Goal: Obtain resource: Download file/media

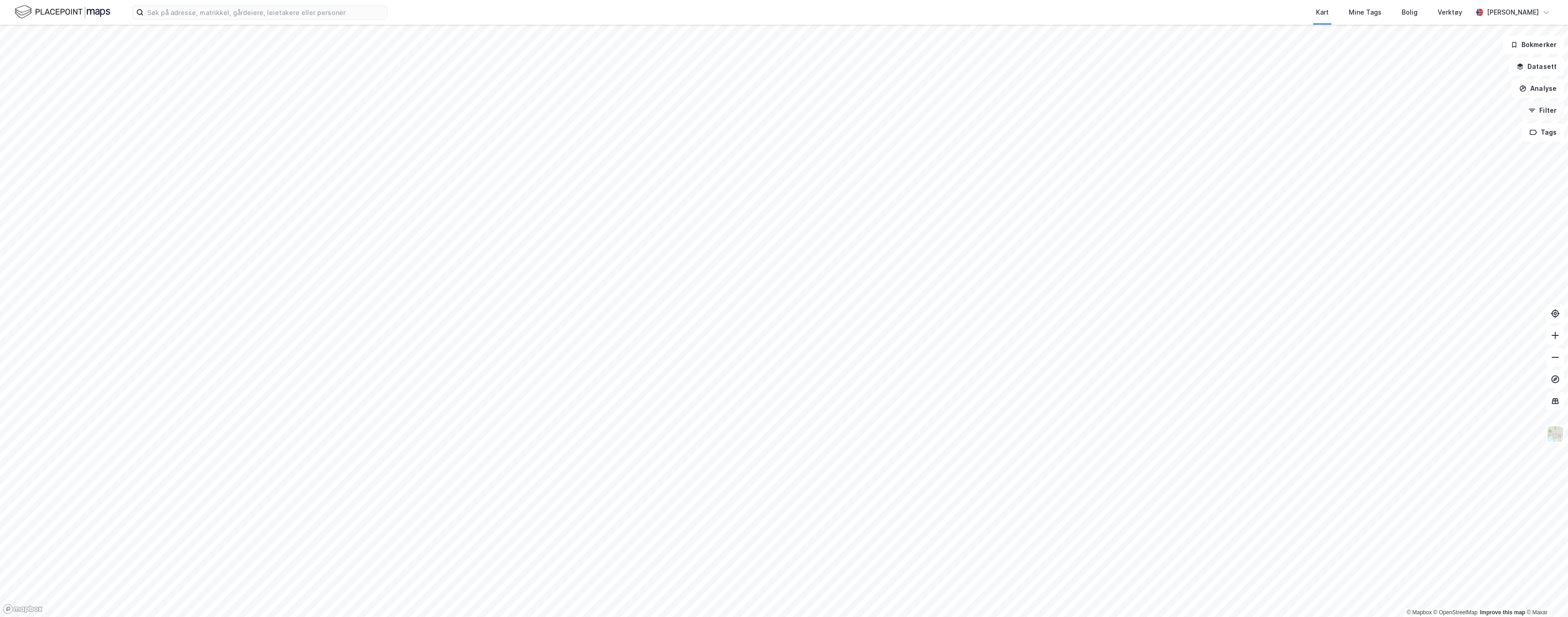
click at [1540, 113] on button "Filter" at bounding box center [1542, 110] width 44 height 18
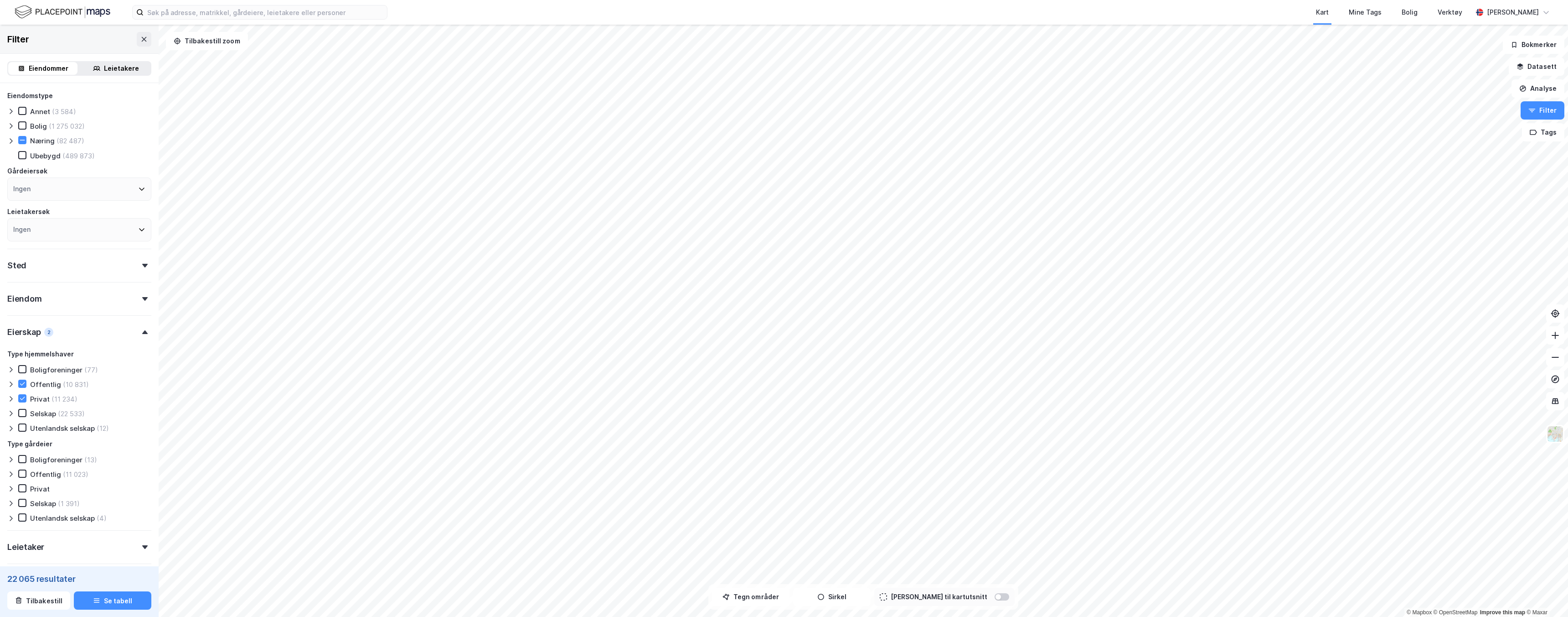
scroll to position [76, 0]
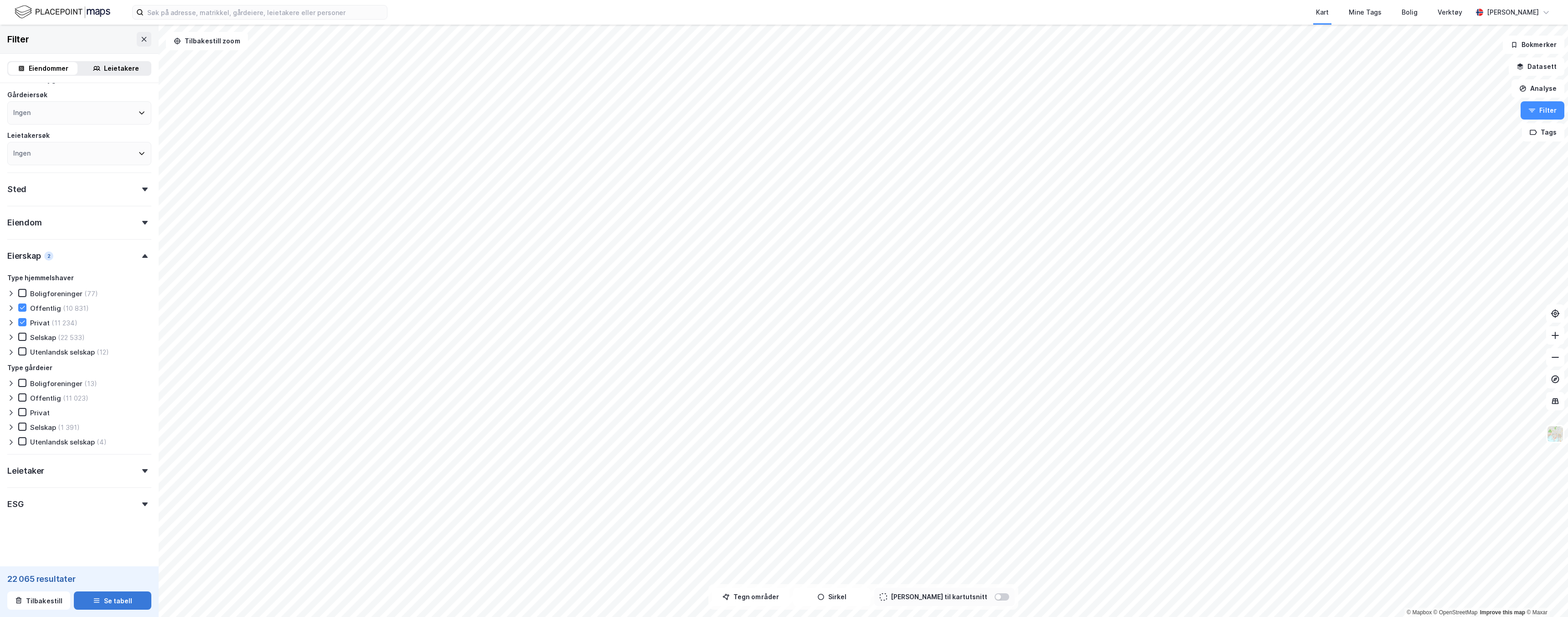
click at [115, 594] on button "Se tabell" at bounding box center [113, 600] width 78 height 18
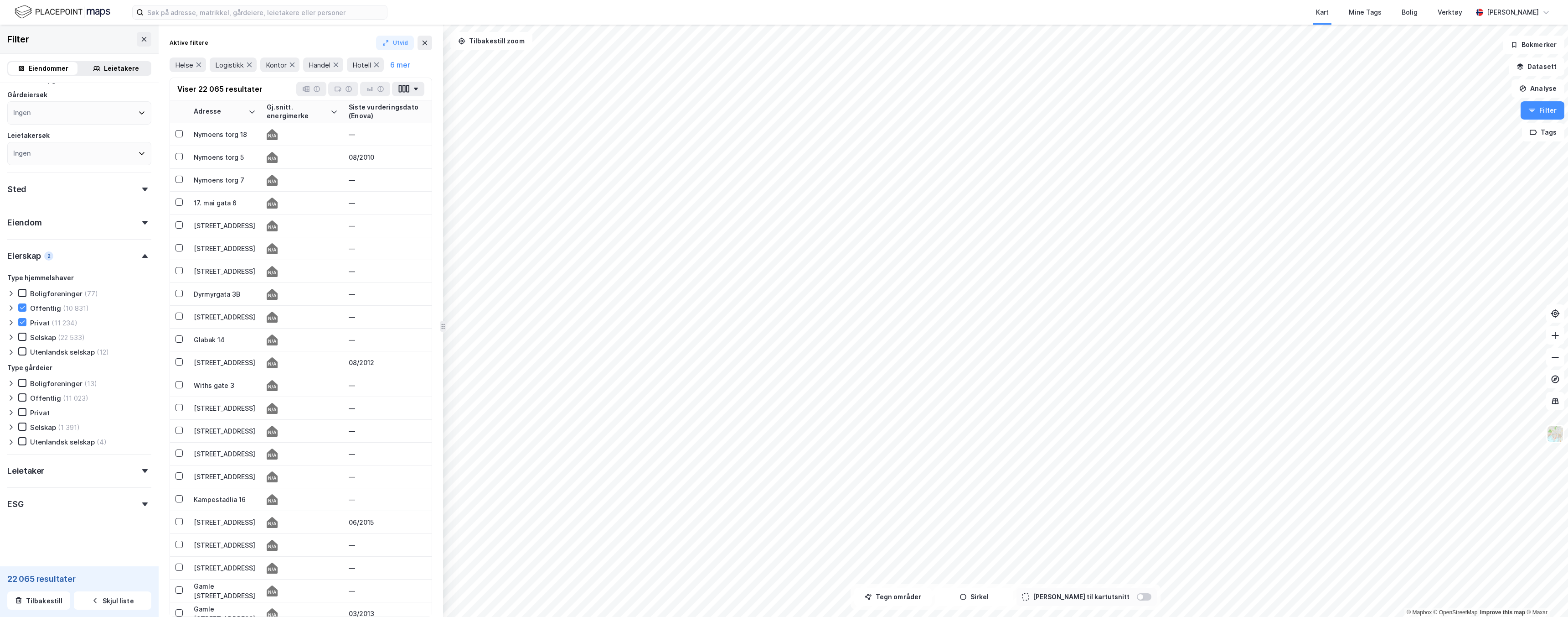
click at [87, 201] on div "Eiendomstype Annet (3 584) Bolig (1 275 032) Næring (82 487) Ubebygd (489 873) …" at bounding box center [79, 264] width 144 height 499
click at [99, 185] on div "Sted" at bounding box center [79, 185] width 144 height 26
click at [62, 230] on div "Ingen" at bounding box center [79, 229] width 144 height 23
click at [63, 271] on div "(2 870)" at bounding box center [67, 273] width 23 height 11
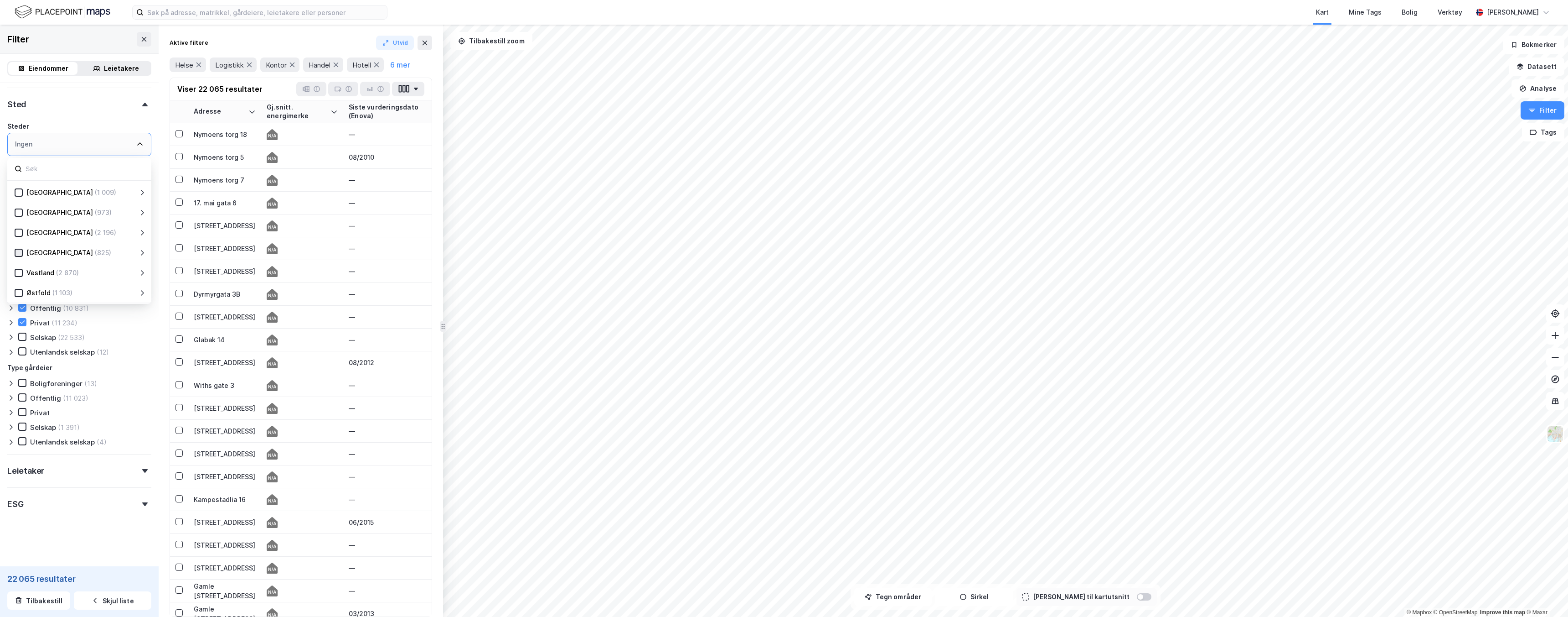
click at [18, 252] on icon at bounding box center [18, 252] width 6 height 6
click at [20, 296] on div at bounding box center [18, 292] width 8 height 8
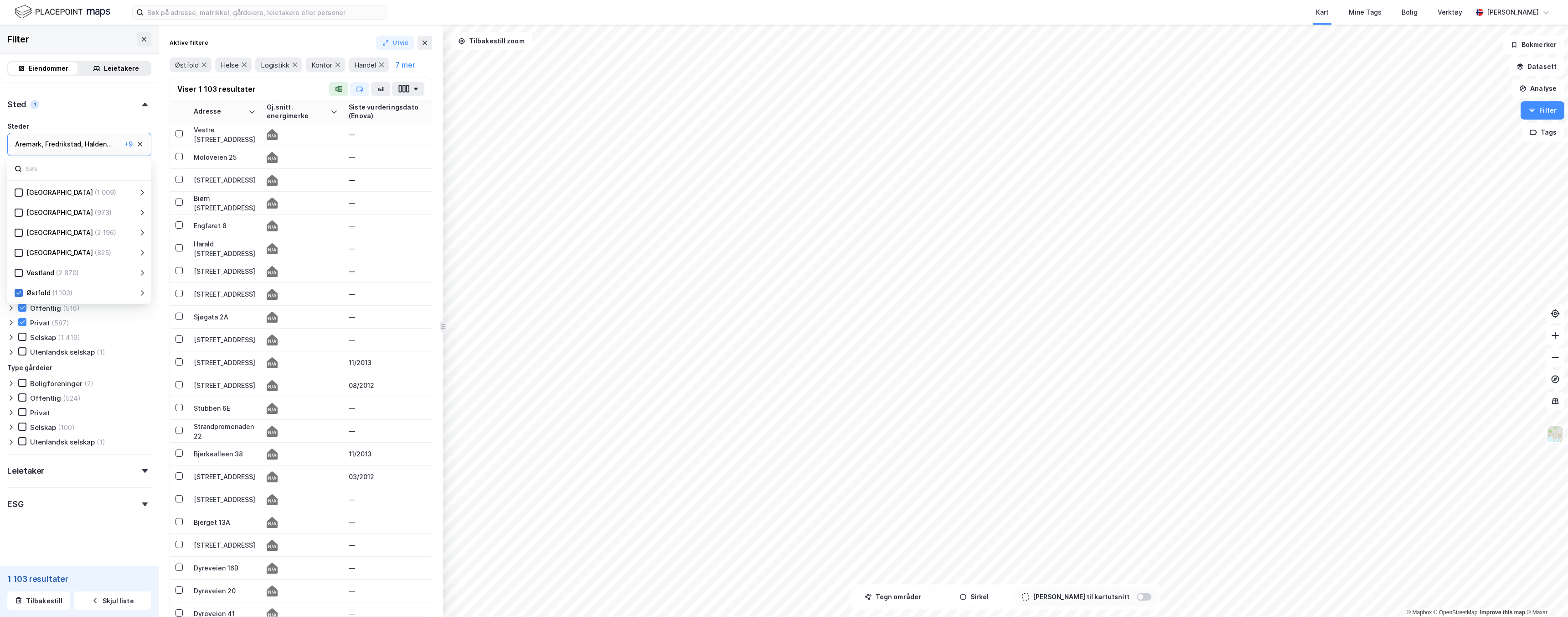
click at [18, 293] on icon at bounding box center [18, 292] width 6 height 6
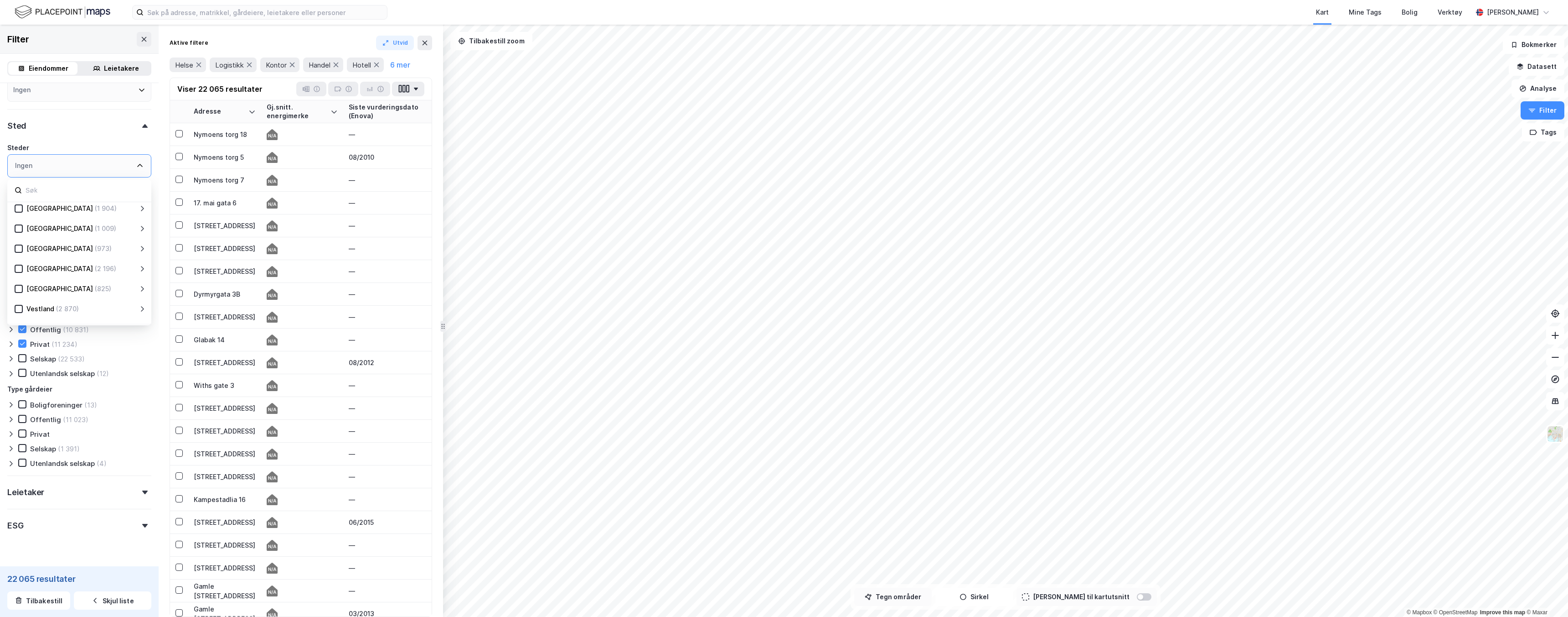
click at [889, 596] on button "Tegn områder" at bounding box center [893, 597] width 78 height 18
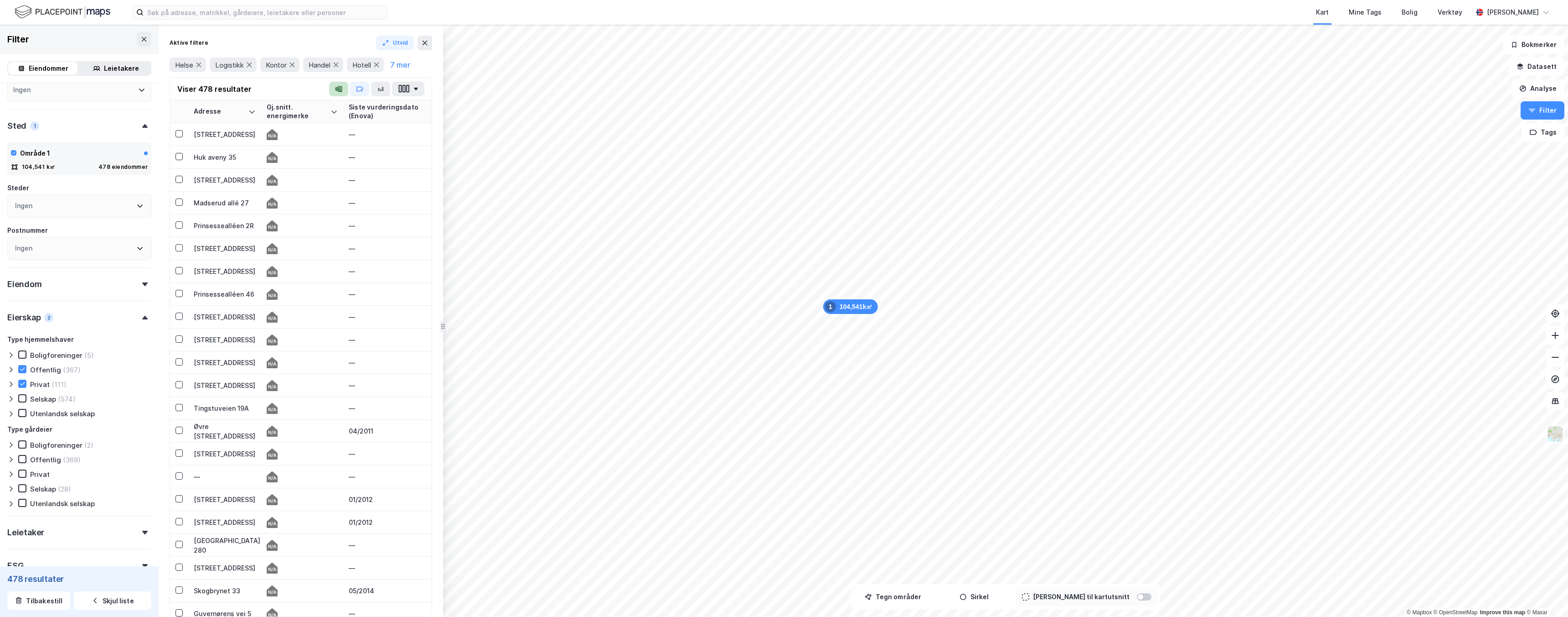
click at [343, 89] on button "button" at bounding box center [338, 89] width 19 height 15
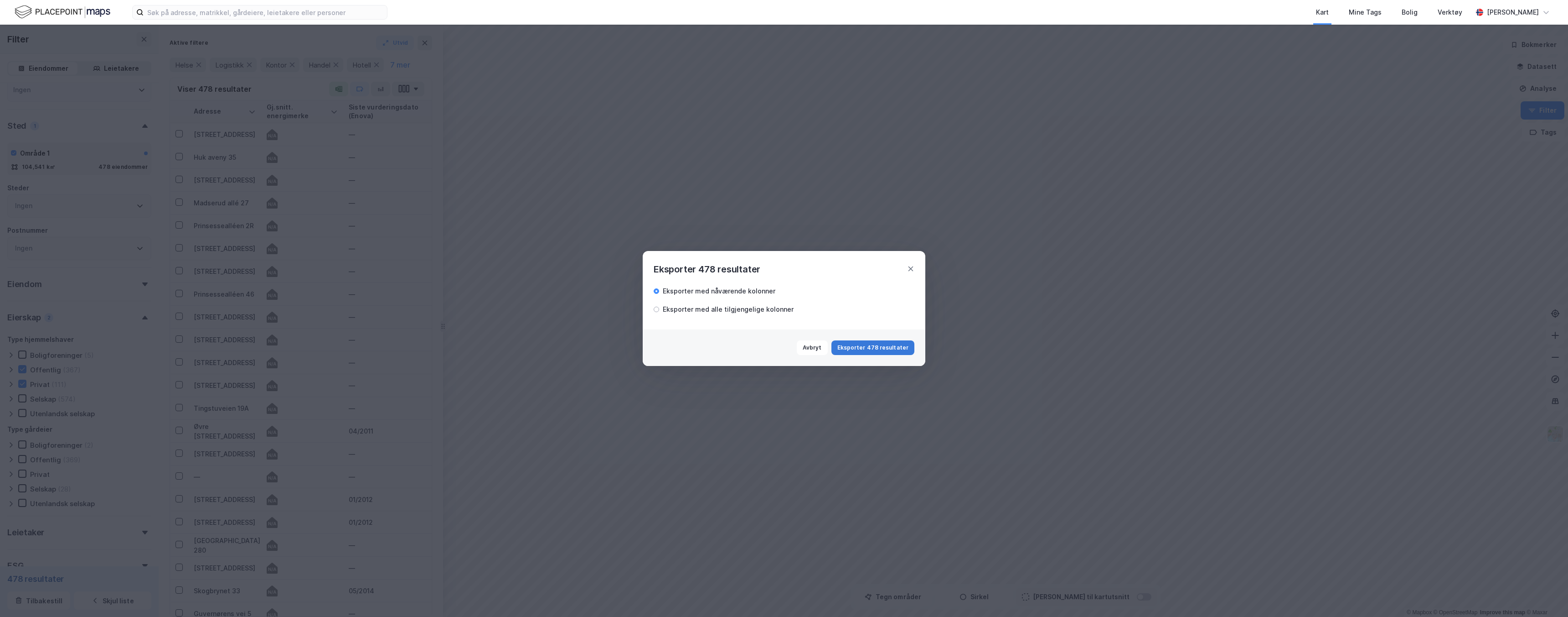
click at [873, 349] on button "Eksporter 478 resultater" at bounding box center [873, 348] width 83 height 15
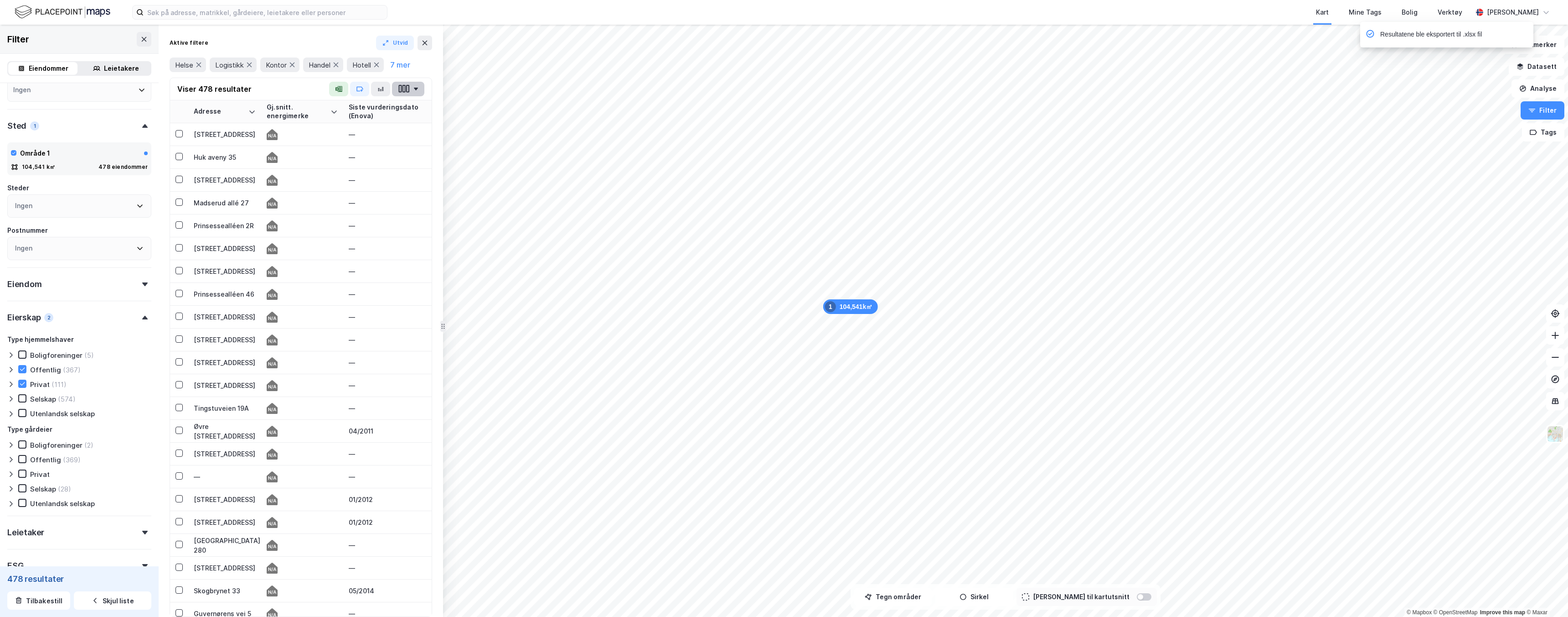
click at [406, 91] on icon "button" at bounding box center [404, 89] width 3 height 8
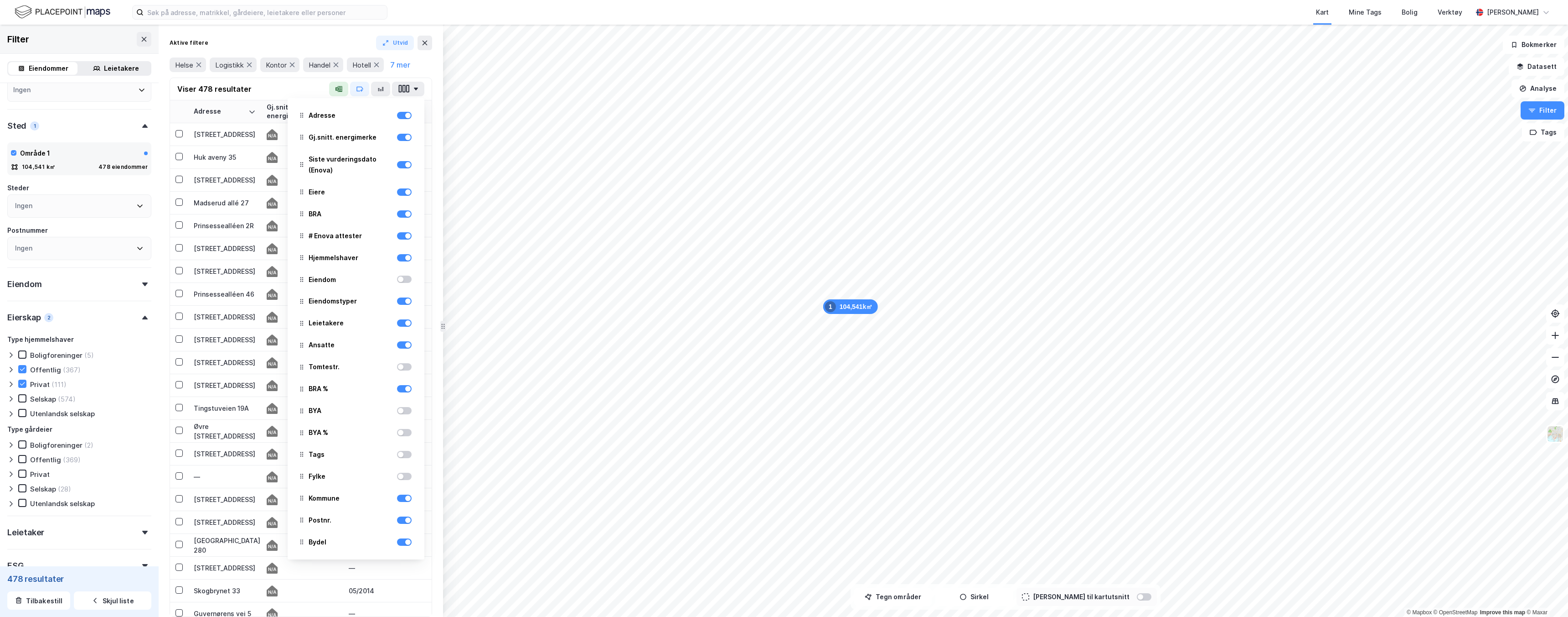
click at [347, 189] on div "Eiere" at bounding box center [356, 192] width 122 height 20
click at [406, 192] on div at bounding box center [408, 192] width 6 height 6
click at [406, 192] on div at bounding box center [404, 192] width 15 height 7
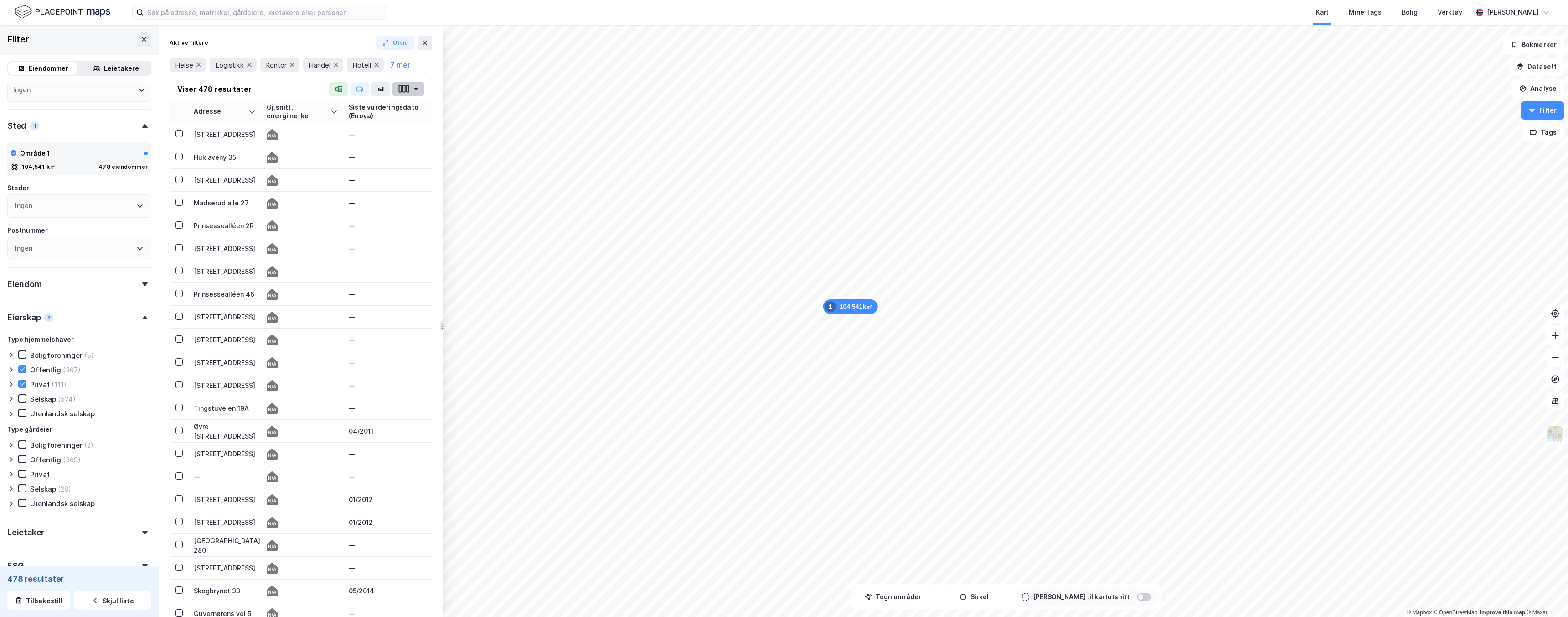
click at [412, 91] on button "button" at bounding box center [408, 89] width 33 height 15
